Goal: Navigation & Orientation: Find specific page/section

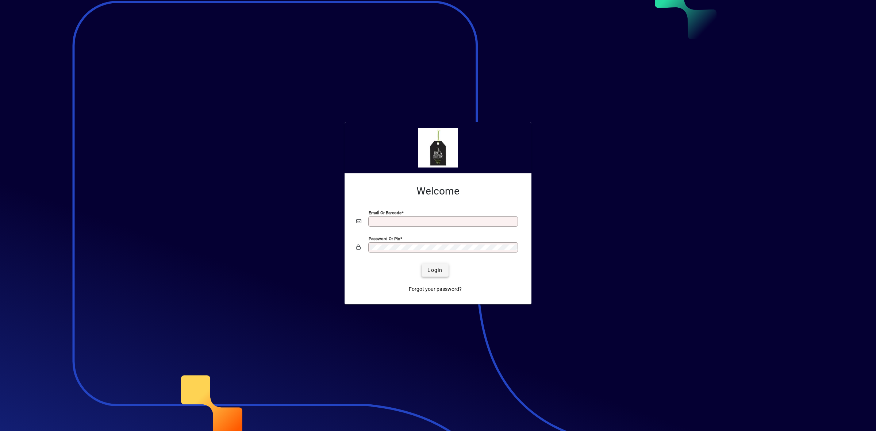
type input "**********"
click at [437, 267] on span "Login" at bounding box center [435, 271] width 15 height 8
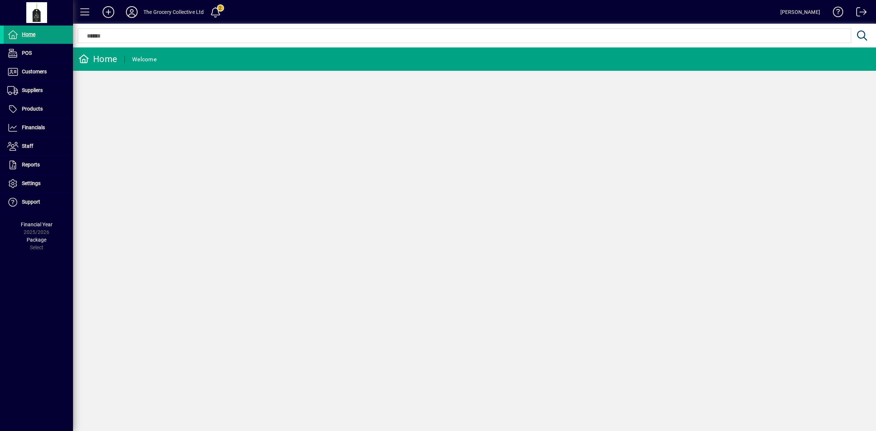
click at [134, 9] on icon at bounding box center [132, 12] width 15 height 12
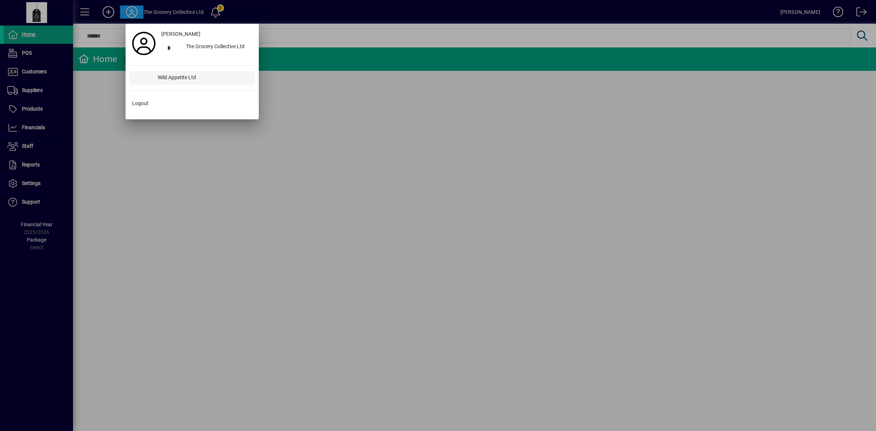
click at [178, 79] on div "Wild Appetite Ltd" at bounding box center [203, 78] width 103 height 13
